Goal: Information Seeking & Learning: Learn about a topic

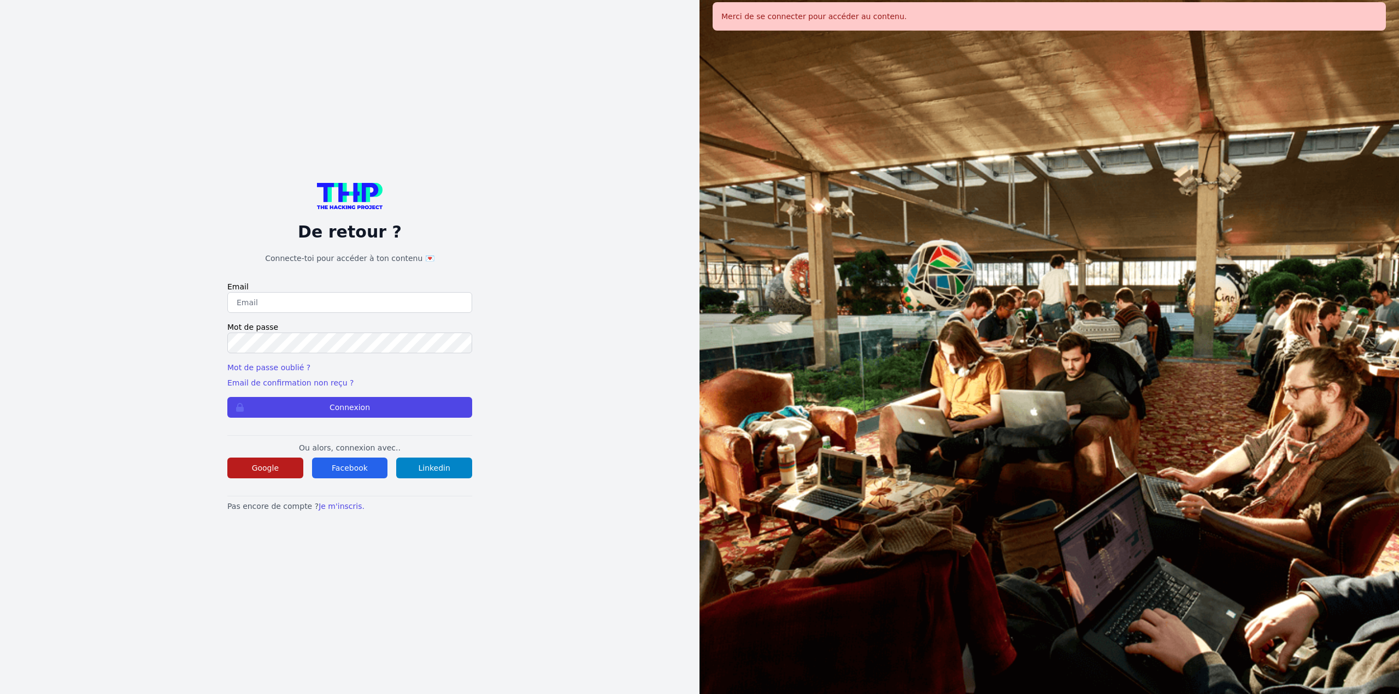
click at [257, 464] on button "Google" at bounding box center [265, 468] width 76 height 21
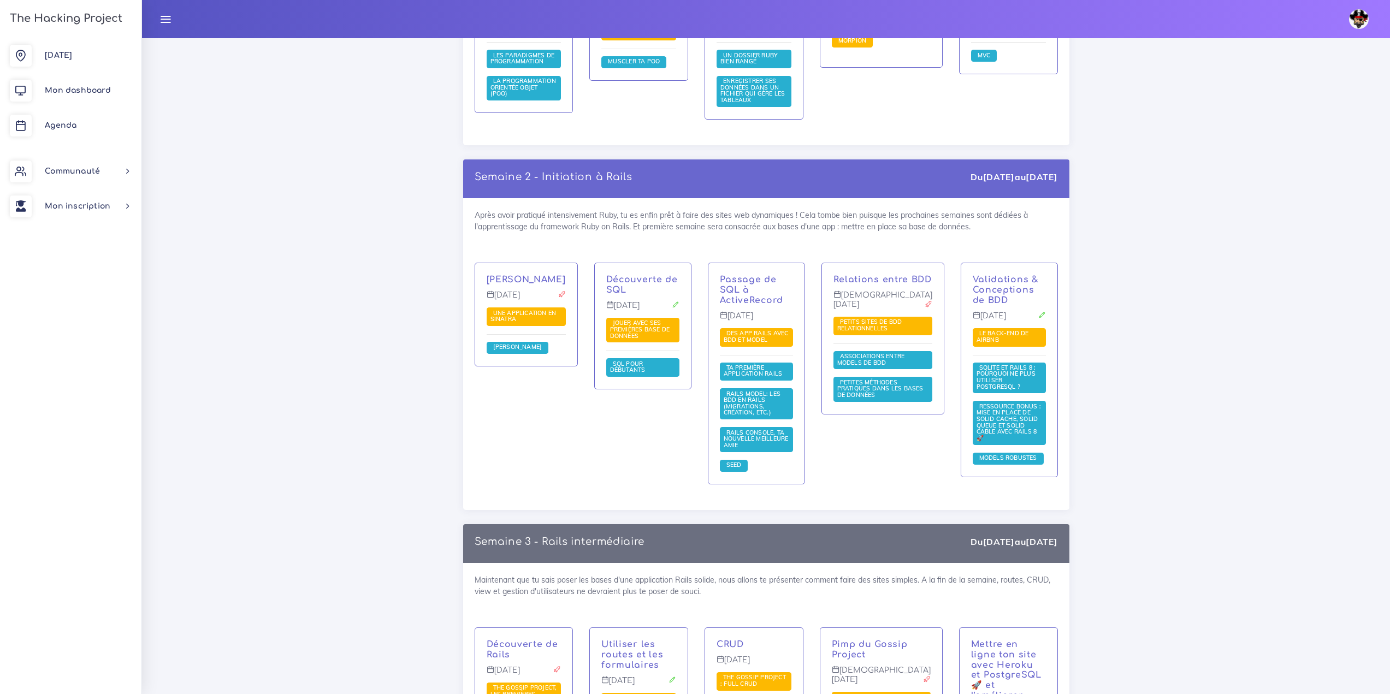
scroll to position [1694, 0]
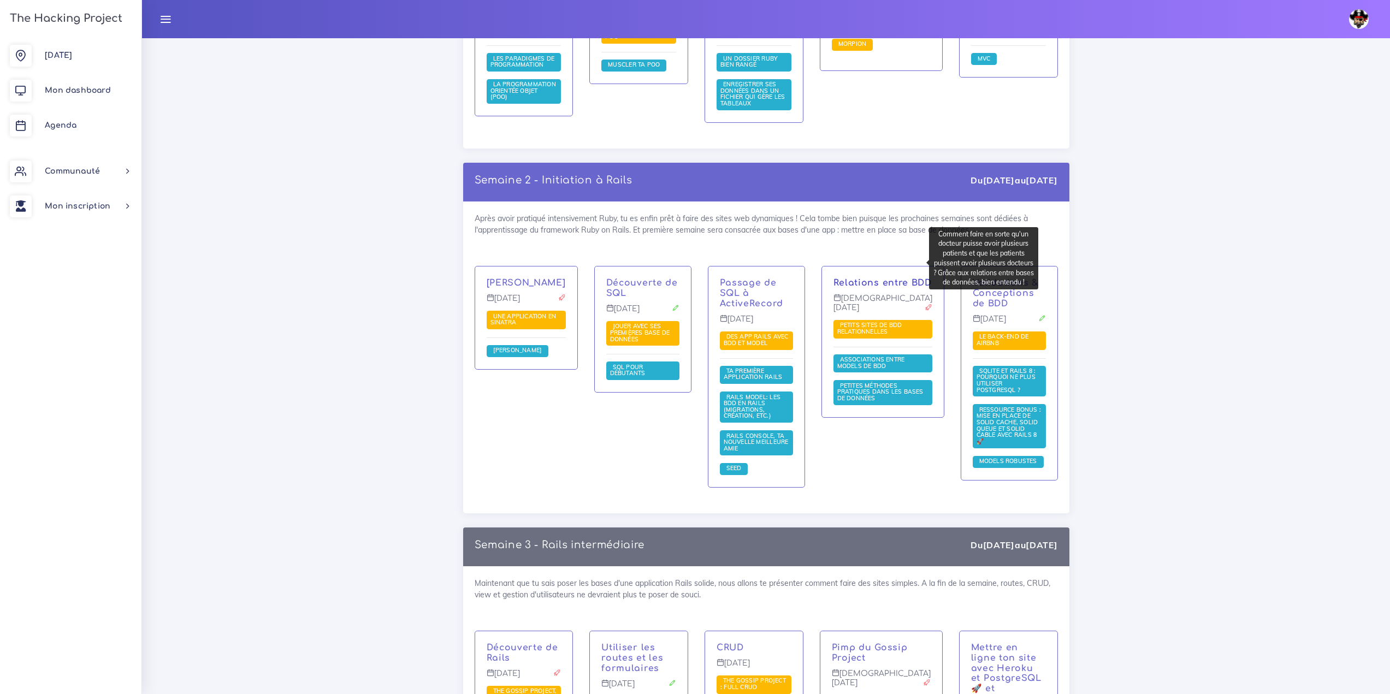
click at [856, 278] on link "Relations entre BDD" at bounding box center [883, 283] width 98 height 10
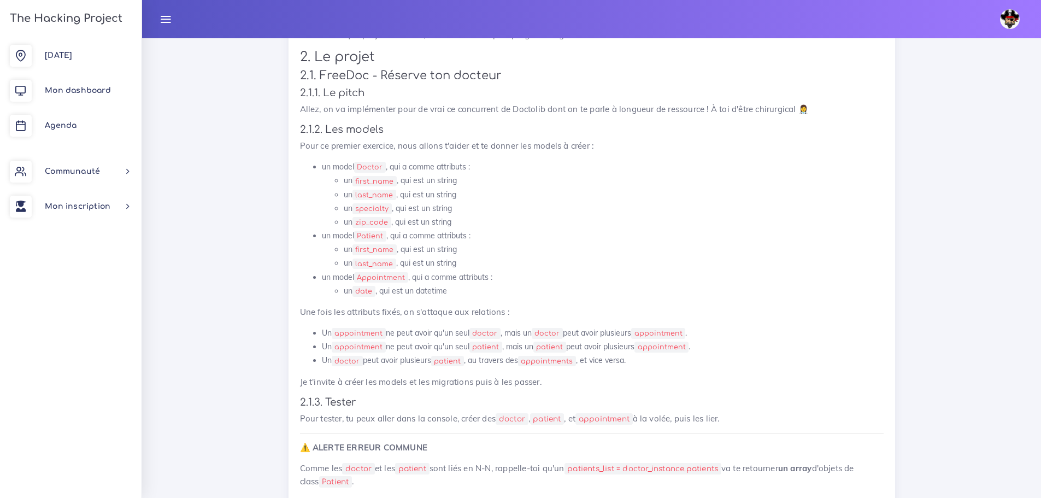
scroll to position [874, 0]
